Goal: Find specific page/section: Find specific page/section

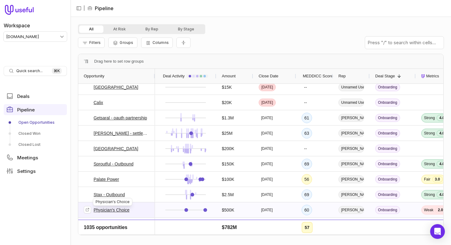
click at [120, 209] on link "Physician's Choice" at bounding box center [112, 209] width 36 height 7
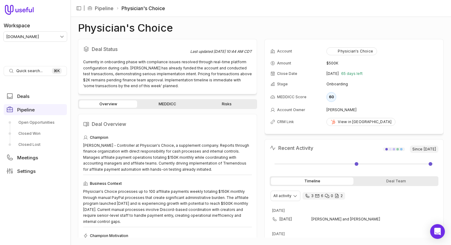
click at [260, 114] on div "Deal Status Last updated Aug 27, 2025, 10:44 AM CDT Currently in onboarding pha…" at bounding box center [261, 138] width 366 height 199
